Goal: Information Seeking & Learning: Understand process/instructions

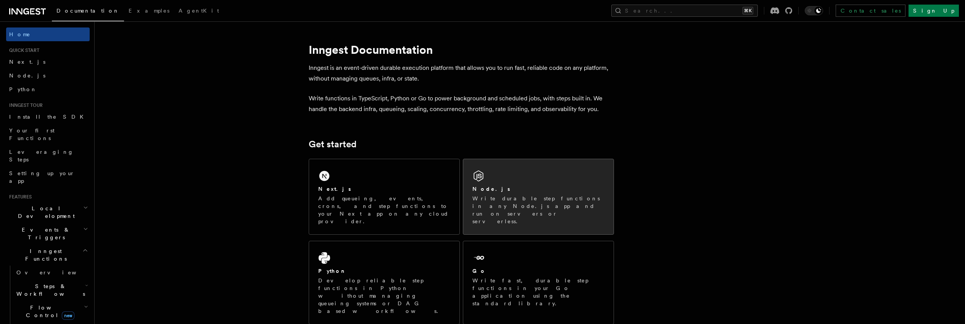
click at [549, 202] on p "Write durable step functions in any Node.js app and run on servers or serverles…" at bounding box center [538, 210] width 132 height 31
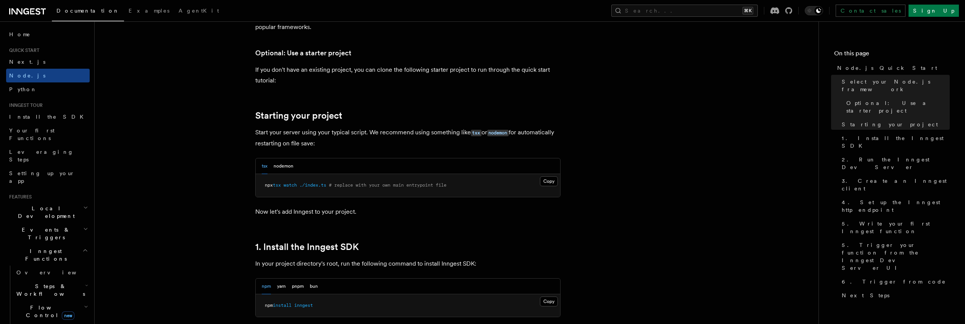
scroll to position [304, 0]
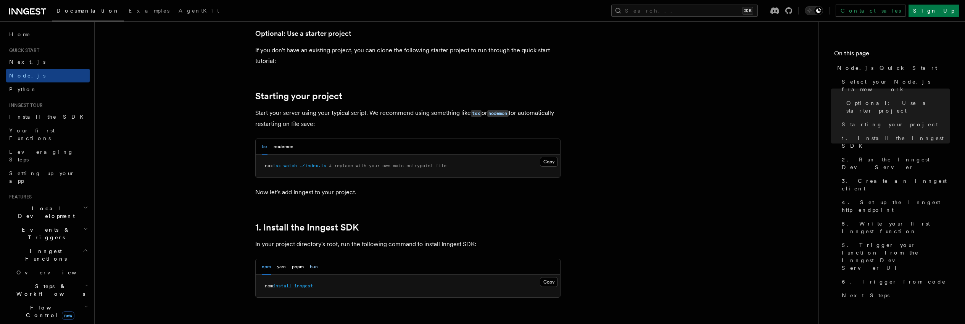
click at [316, 268] on button "bun" at bounding box center [314, 267] width 8 height 16
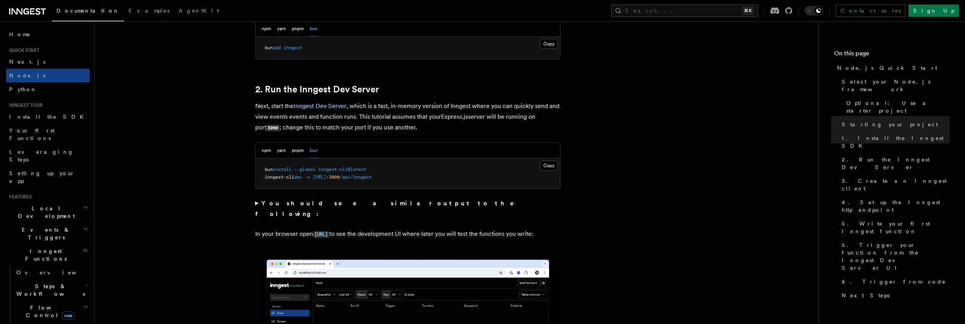
scroll to position [550, 0]
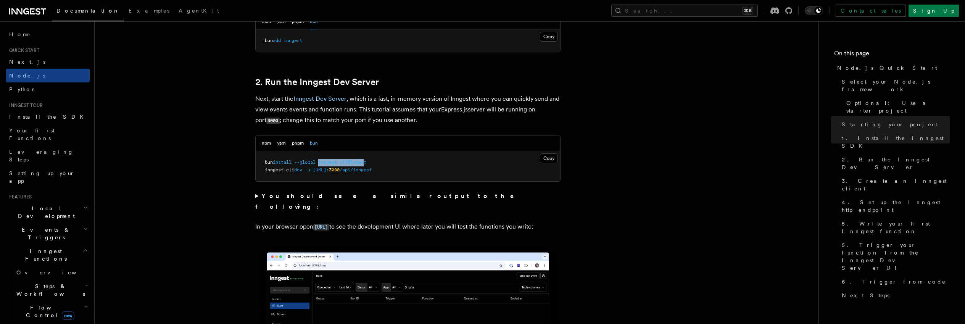
drag, startPoint x: 369, startPoint y: 163, endPoint x: 323, endPoint y: 164, distance: 45.8
click at [323, 164] on span "inngest-cli@latest" at bounding box center [342, 161] width 48 height 5
drag, startPoint x: 373, startPoint y: 159, endPoint x: 260, endPoint y: 159, distance: 112.5
click at [260, 159] on pre "bun install --global inngest-cli@latest inngest-cli dev -u http://localhost: 30…" at bounding box center [408, 166] width 304 height 30
copy span "bun install --global inngest-cli@latest"
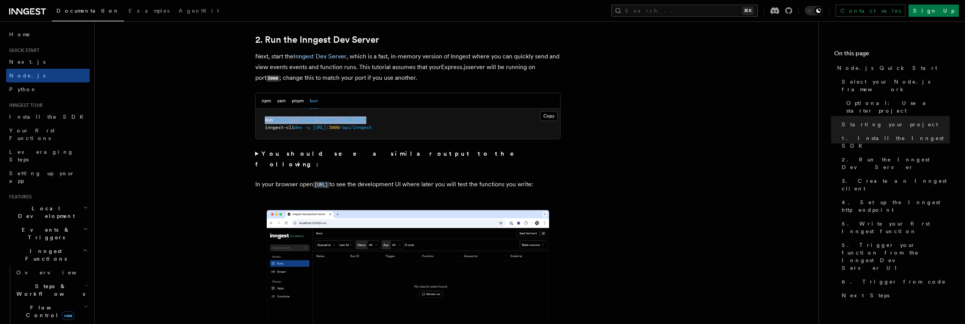
scroll to position [593, 0]
